Goal: Navigation & Orientation: Find specific page/section

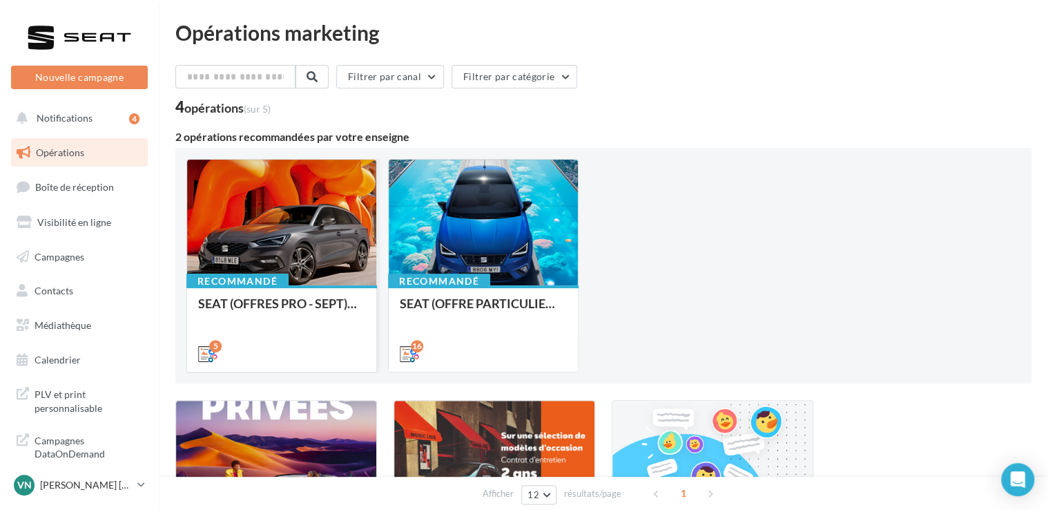
click at [315, 262] on div at bounding box center [281, 223] width 189 height 127
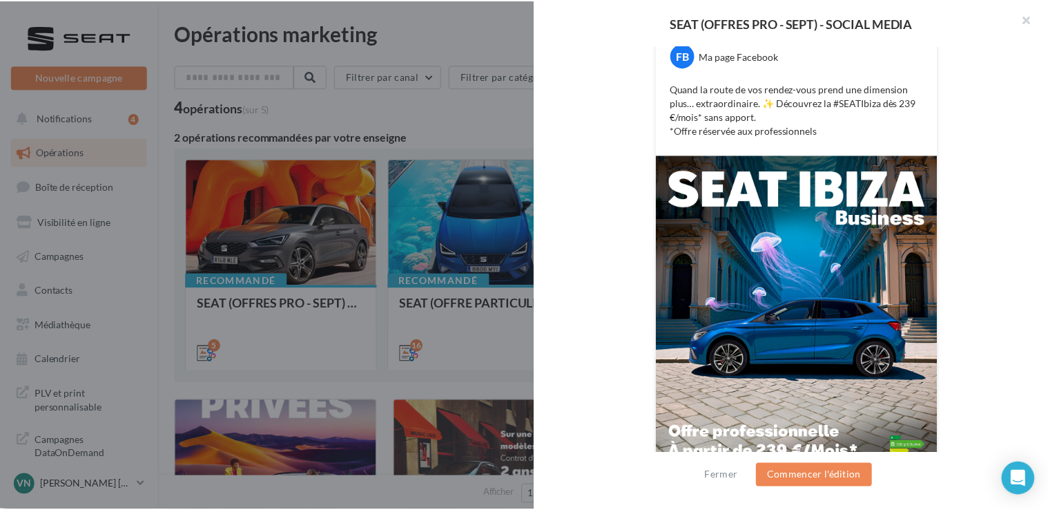
scroll to position [282, 0]
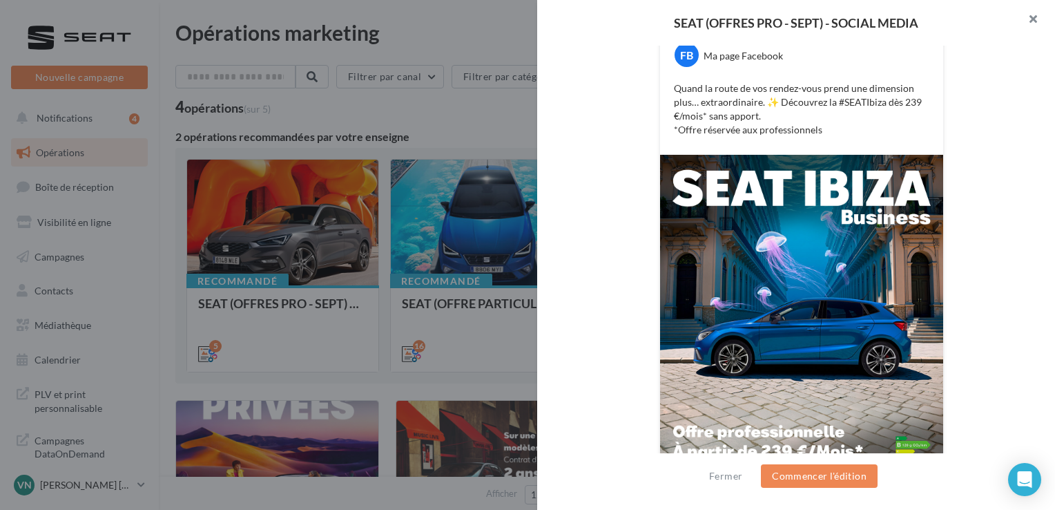
click at [1035, 23] on button "button" at bounding box center [1027, 20] width 55 height 41
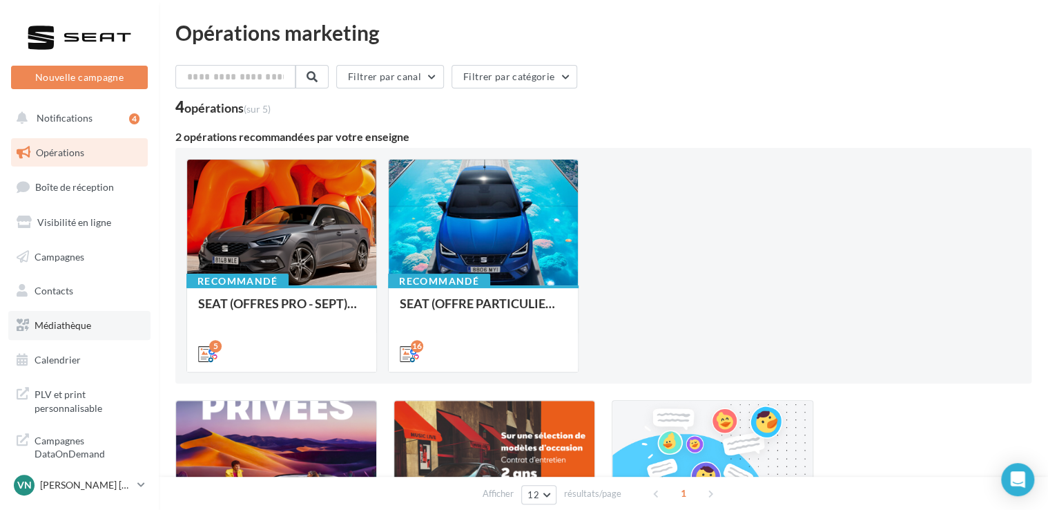
click at [66, 324] on span "Médiathèque" at bounding box center [63, 325] width 57 height 12
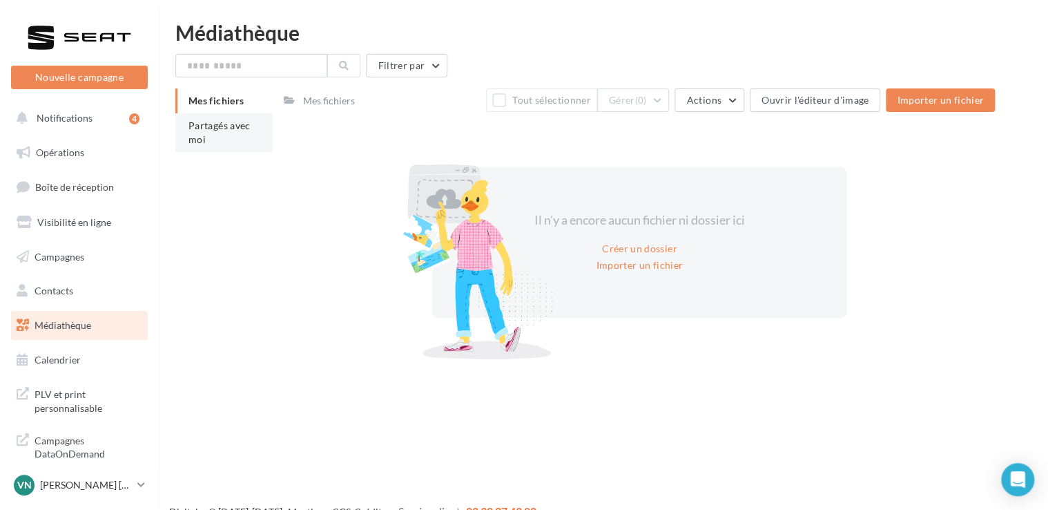
click at [238, 142] on li "Partagés avec moi" at bounding box center [223, 132] width 97 height 39
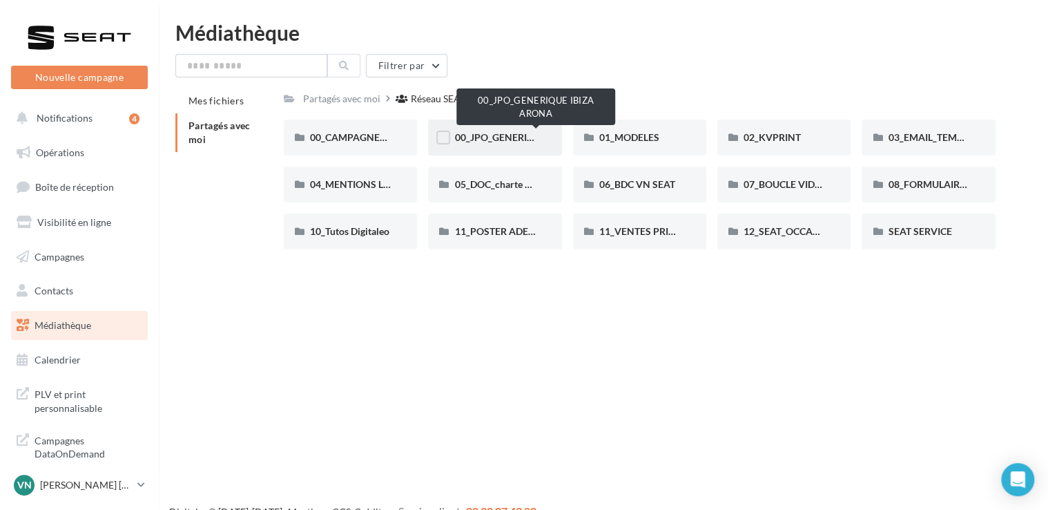
click at [517, 131] on span "00_JPO_GENERIQUE IBIZA ARONA" at bounding box center [532, 137] width 156 height 12
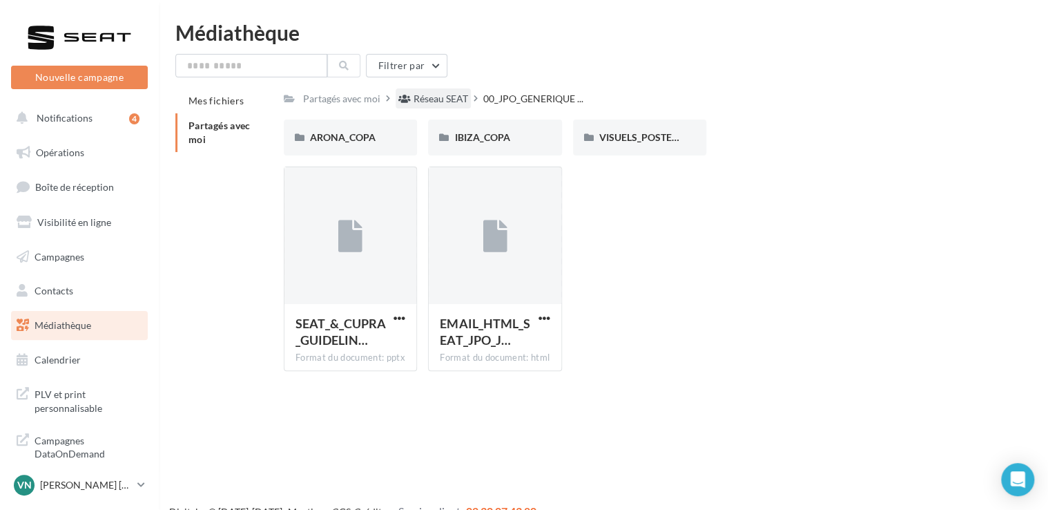
click at [437, 102] on div "Réseau SEAT" at bounding box center [441, 99] width 55 height 14
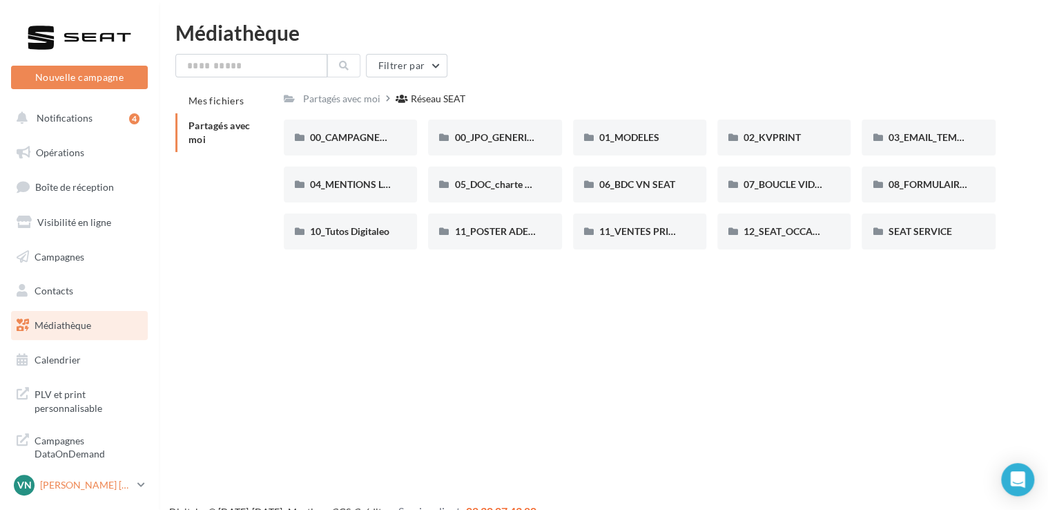
click at [110, 492] on p "[PERSON_NAME] [PERSON_NAME]" at bounding box center [86, 485] width 92 height 14
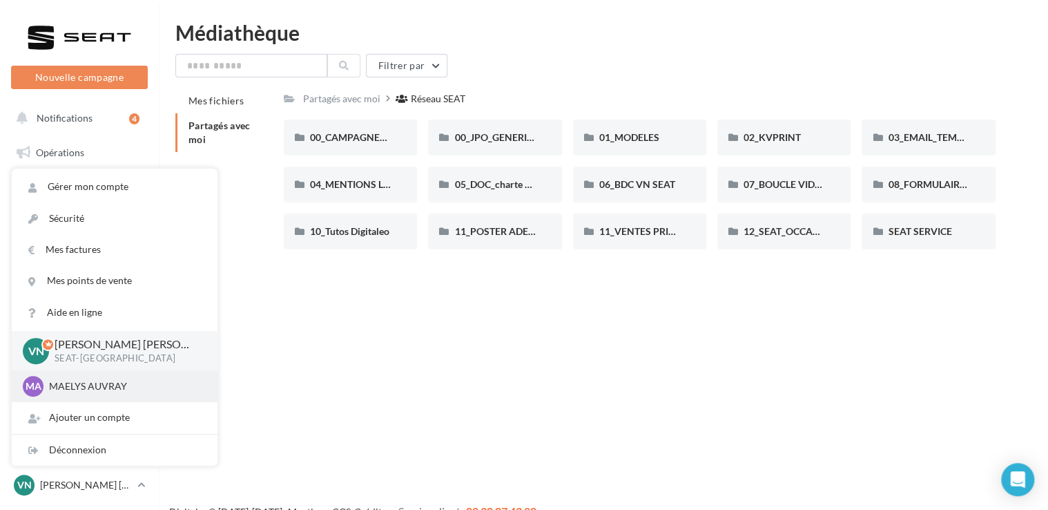
click at [132, 392] on p "MAELYS AUVRAY" at bounding box center [125, 386] width 152 height 14
